Goal: Information Seeking & Learning: Understand process/instructions

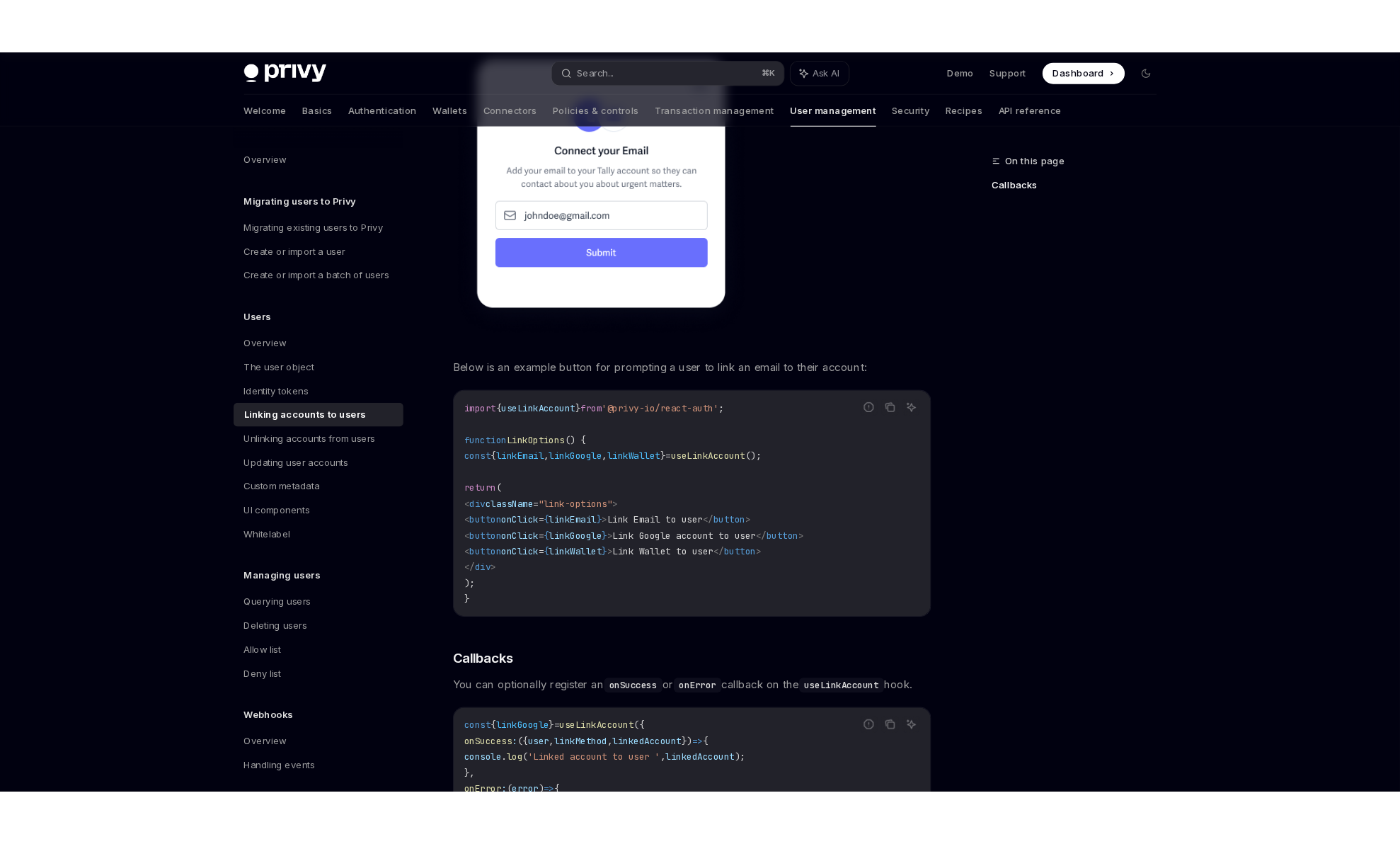
scroll to position [984, 0]
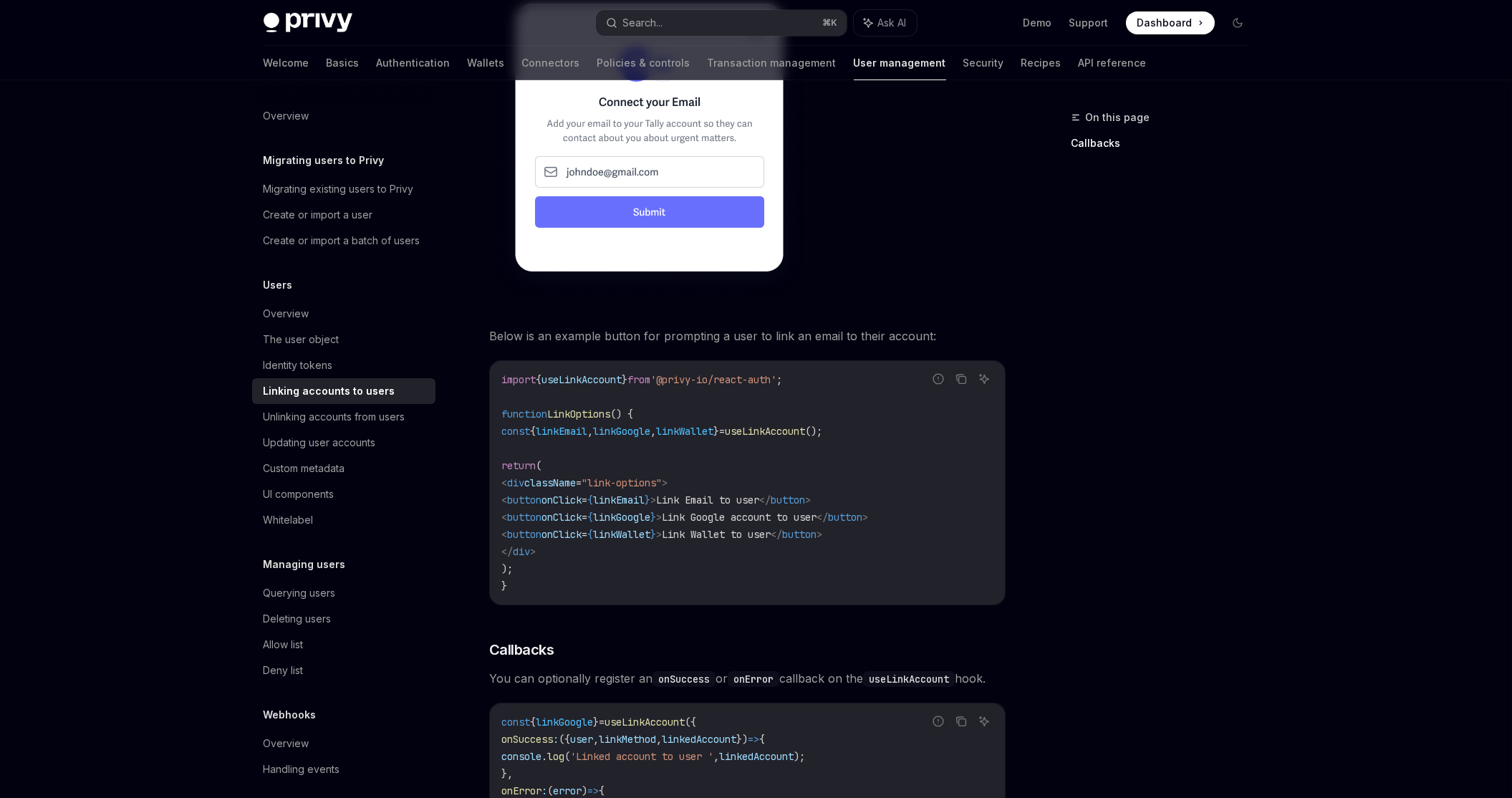
click at [546, 546] on code "import { useLinkAccount } from '@privy-io/react-auth' ; function LinkOptions ()…" at bounding box center [747, 482] width 492 height 223
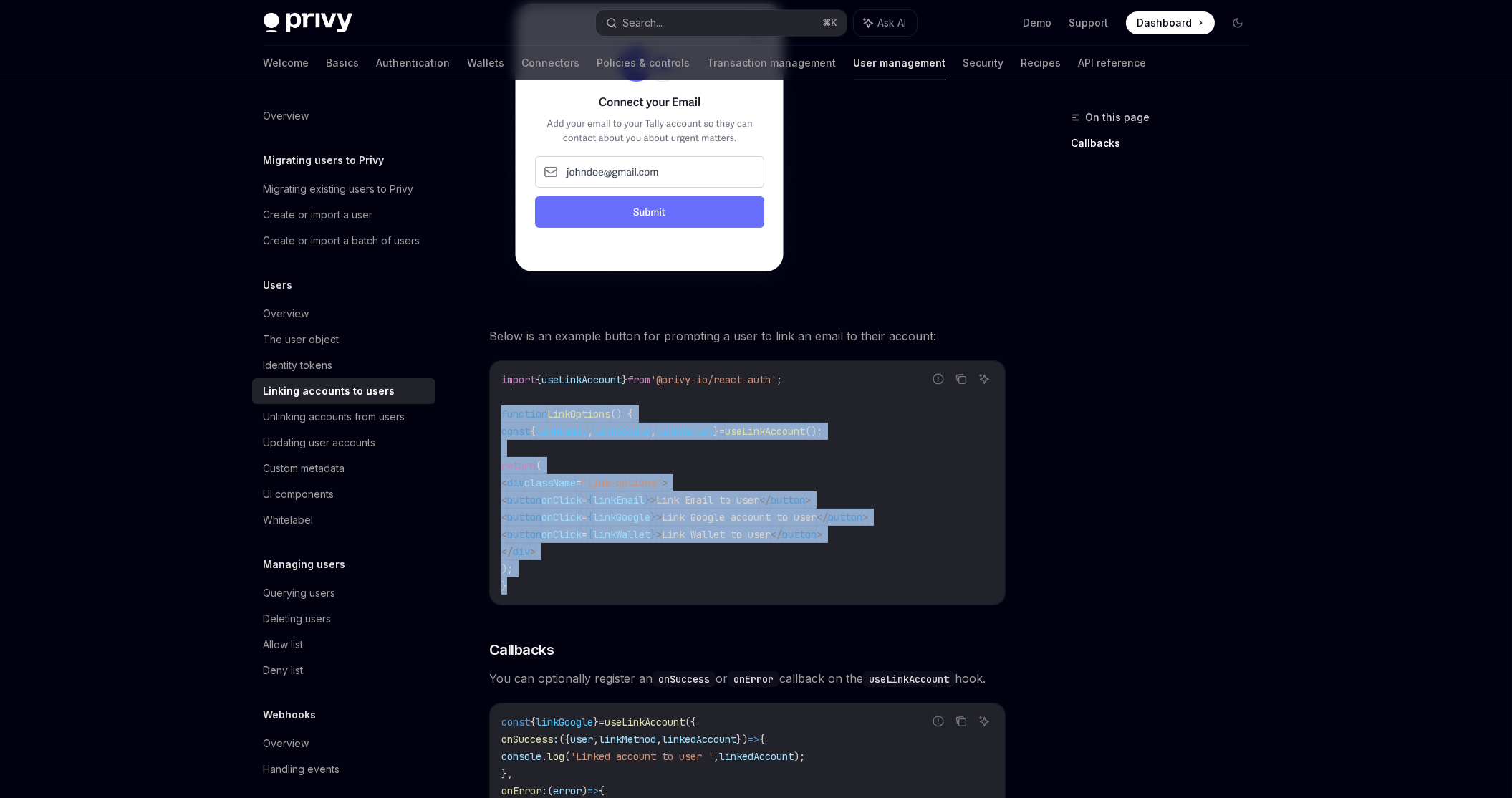
drag, startPoint x: 527, startPoint y: 553, endPoint x: 496, endPoint y: 382, distance: 173.8
click at [496, 382] on div "import { useLinkAccount } from '@privy-io/react-auth' ; function LinkOptions ()…" at bounding box center [747, 483] width 515 height 243
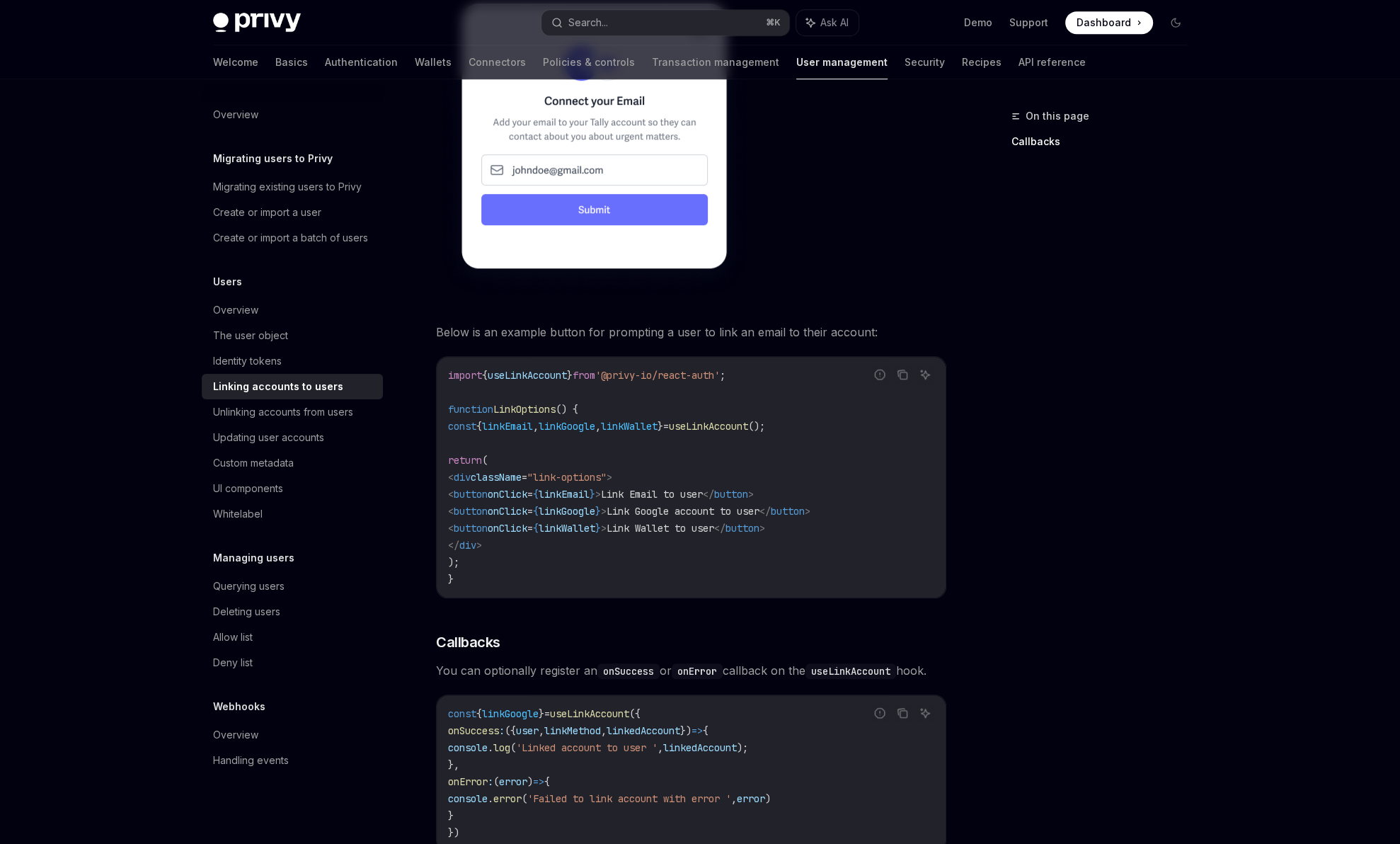
click at [117, 350] on div "Privy Docs home page Search... ⌘ K Ask AI Demo Support Dashboard Dashboard Sear…" at bounding box center [700, 166] width 1400 height 2298
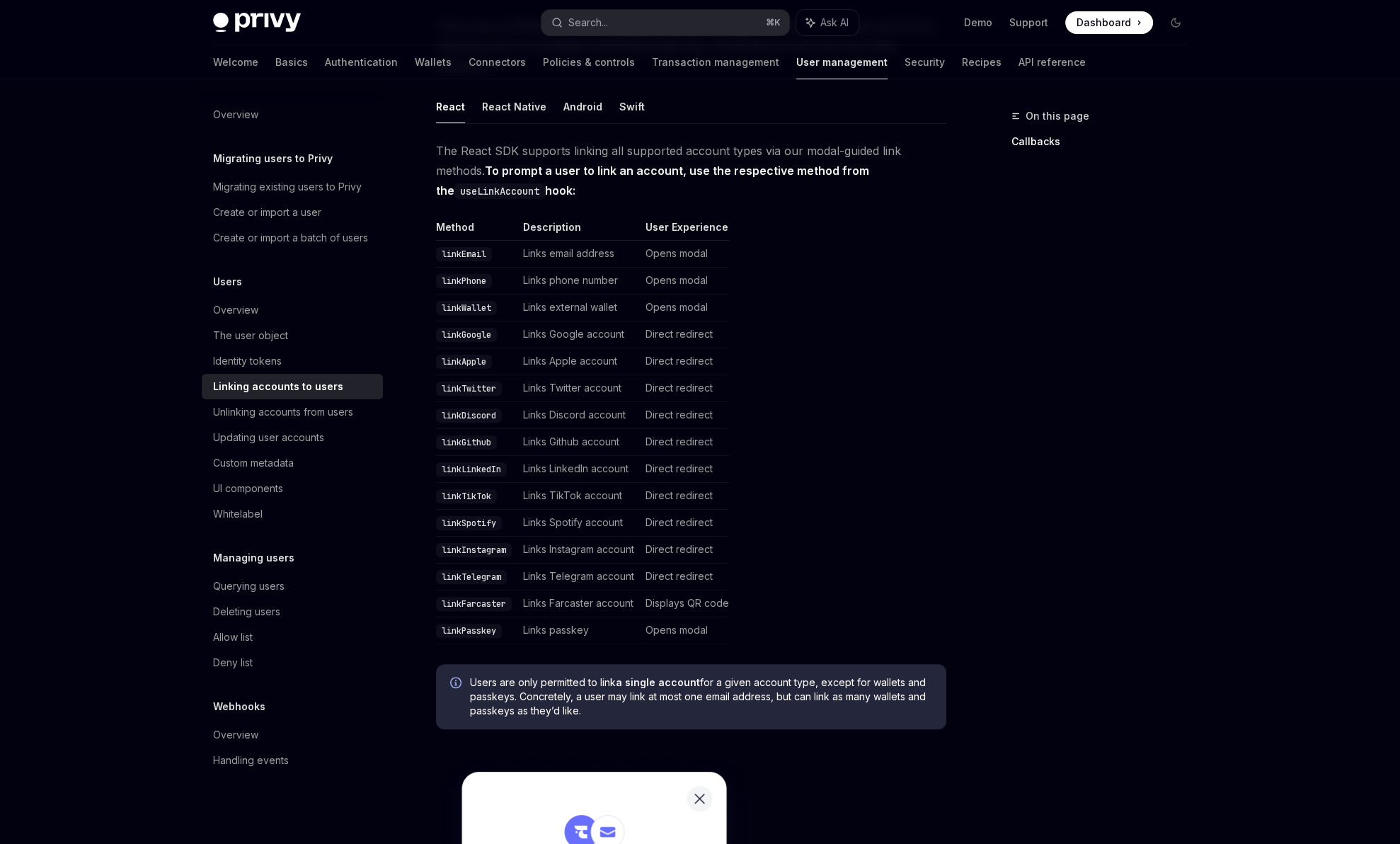
scroll to position [0, 0]
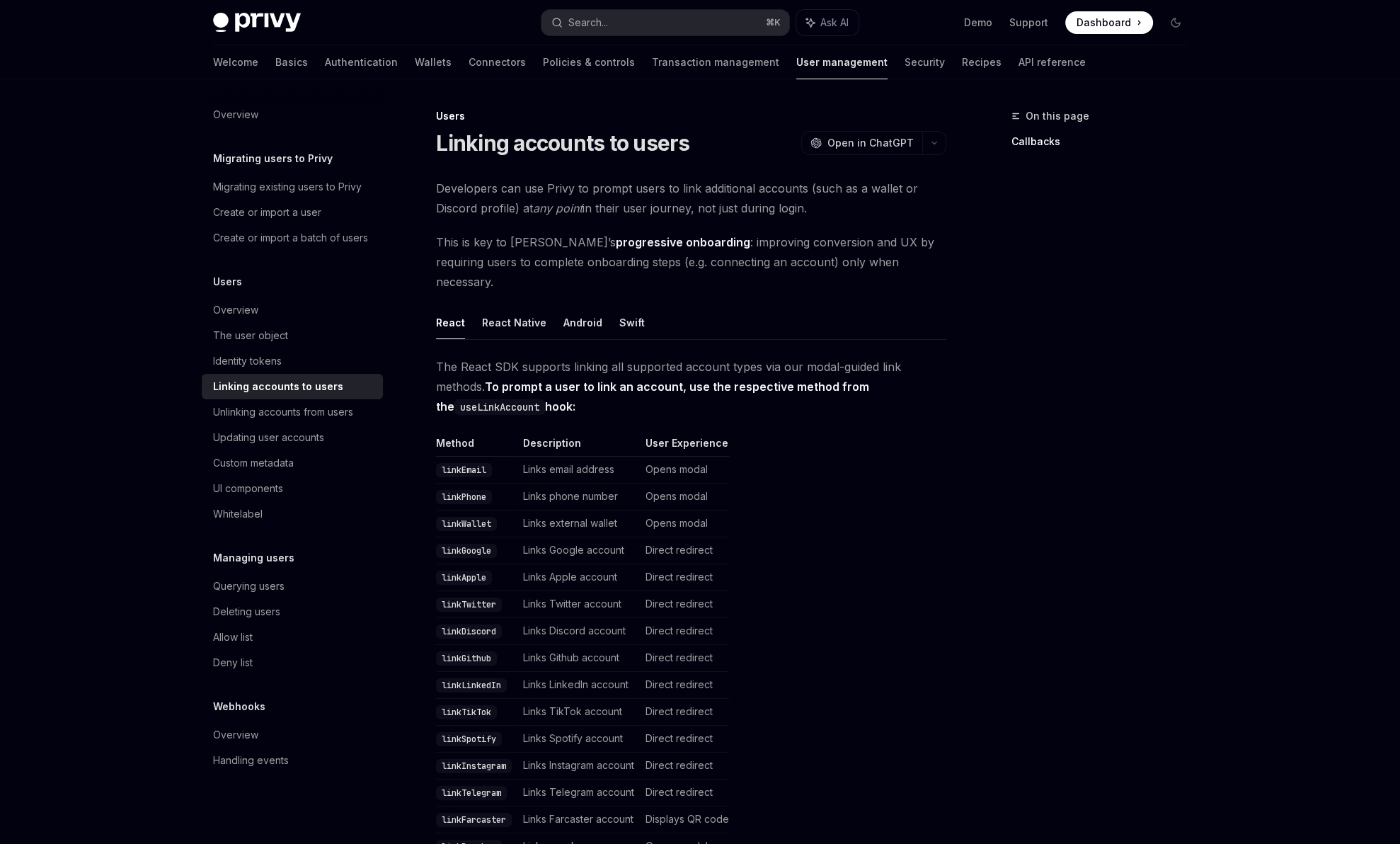
click at [299, 375] on link "Linking accounts to users" at bounding box center [292, 386] width 181 height 25
click at [265, 364] on div "Identity tokens" at bounding box center [247, 361] width 68 height 17
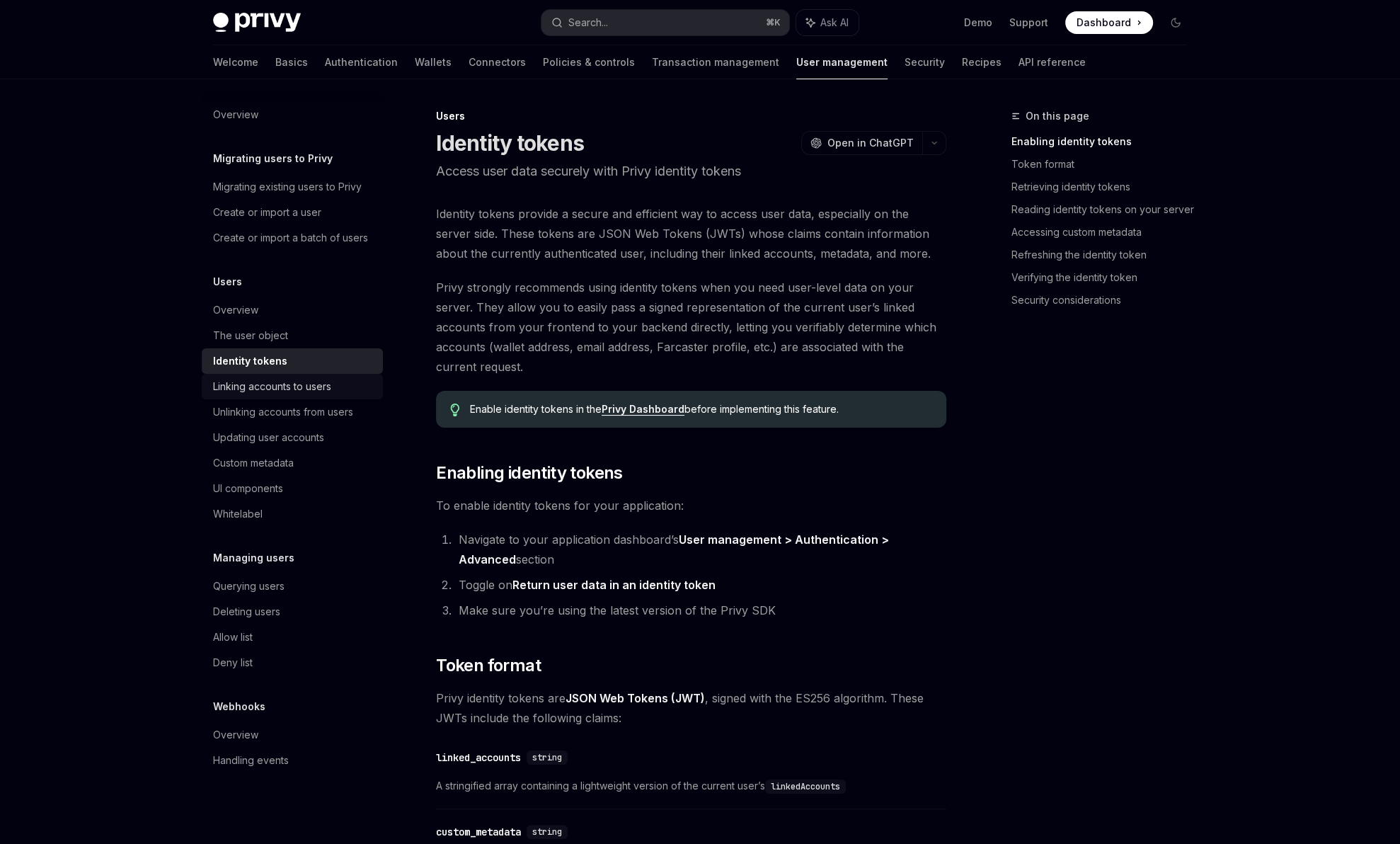
click at [269, 394] on div "Linking accounts to users" at bounding box center [272, 386] width 118 height 17
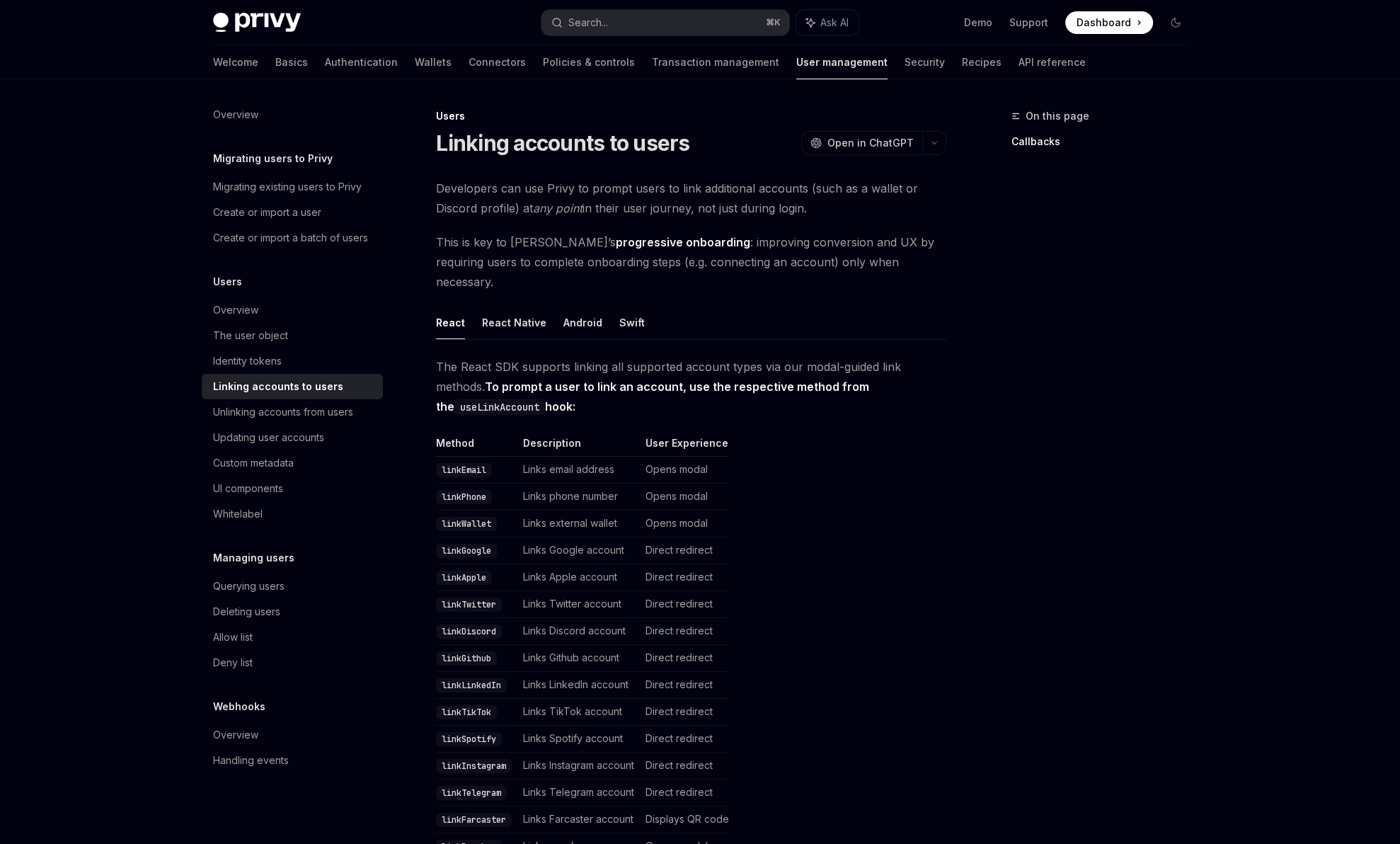
type textarea "*"
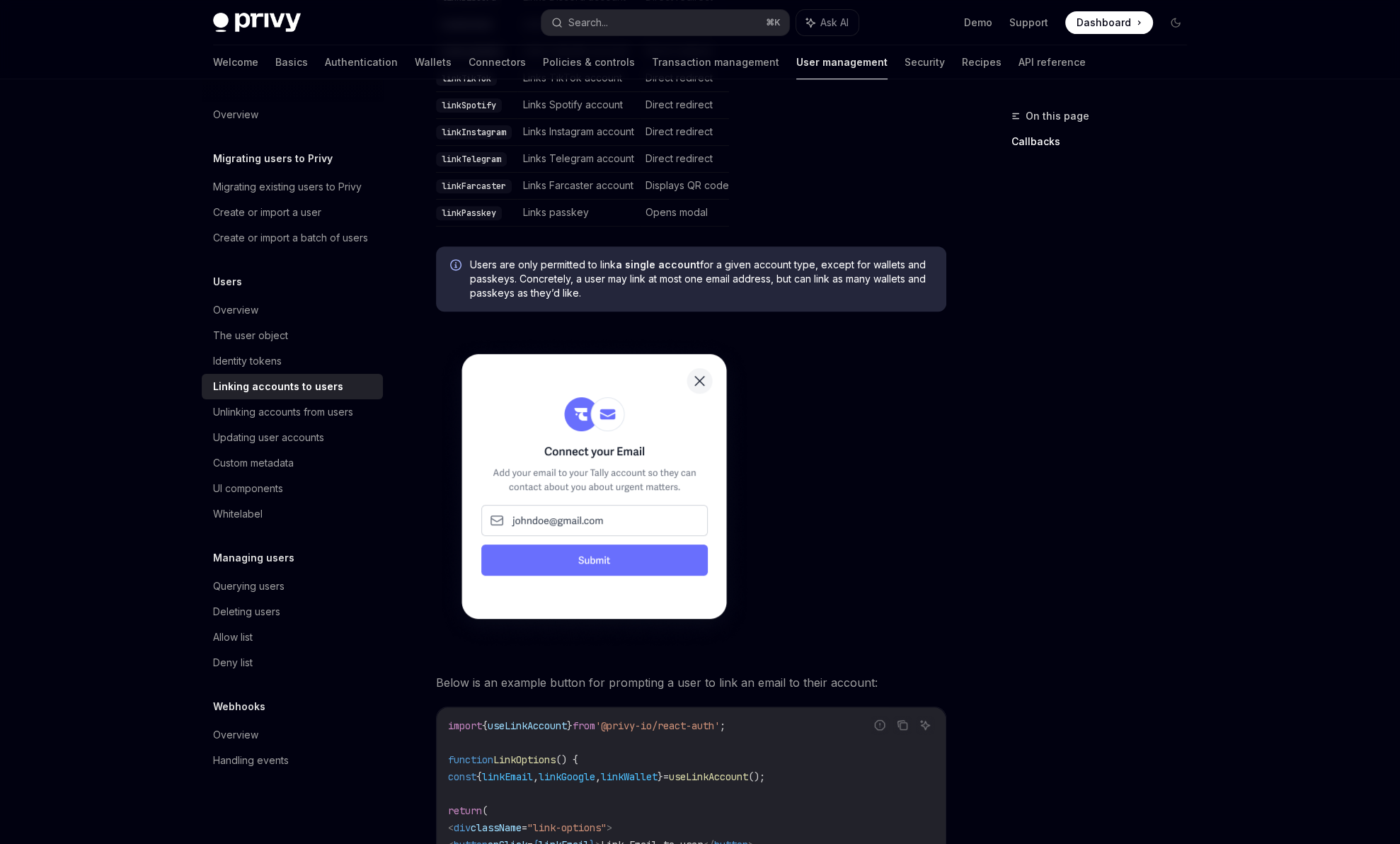
scroll to position [785, 0]
